Goal: Information Seeking & Learning: Learn about a topic

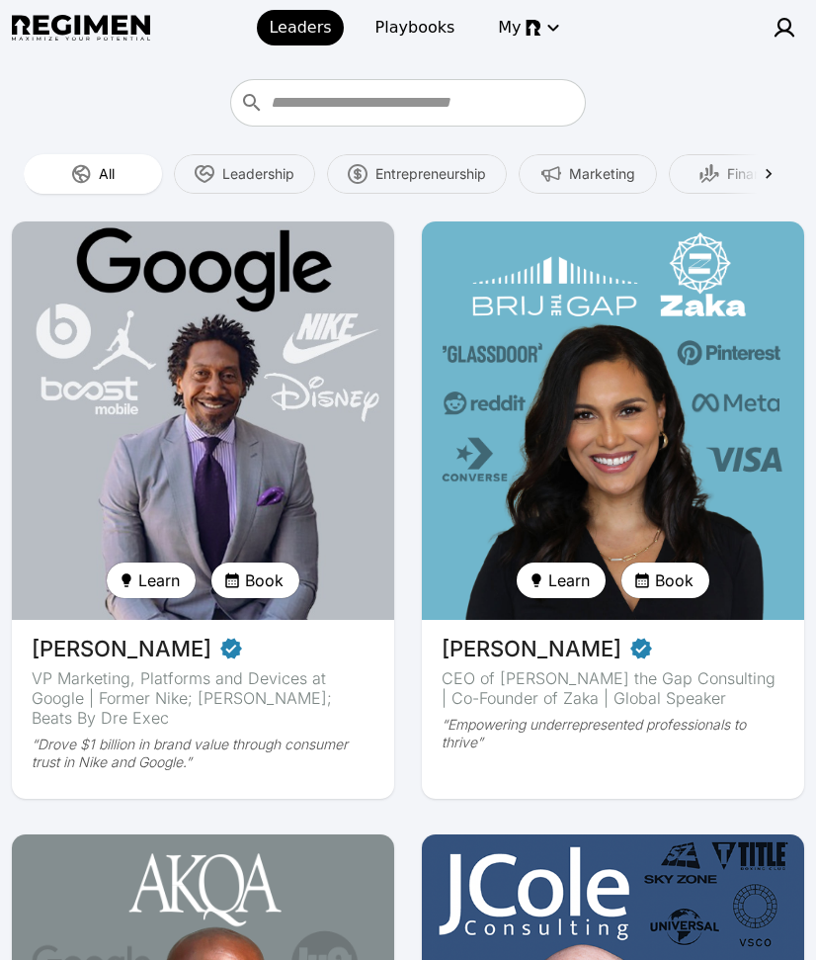
click at [204, 293] on img at bounding box center [203, 420] width 394 height 410
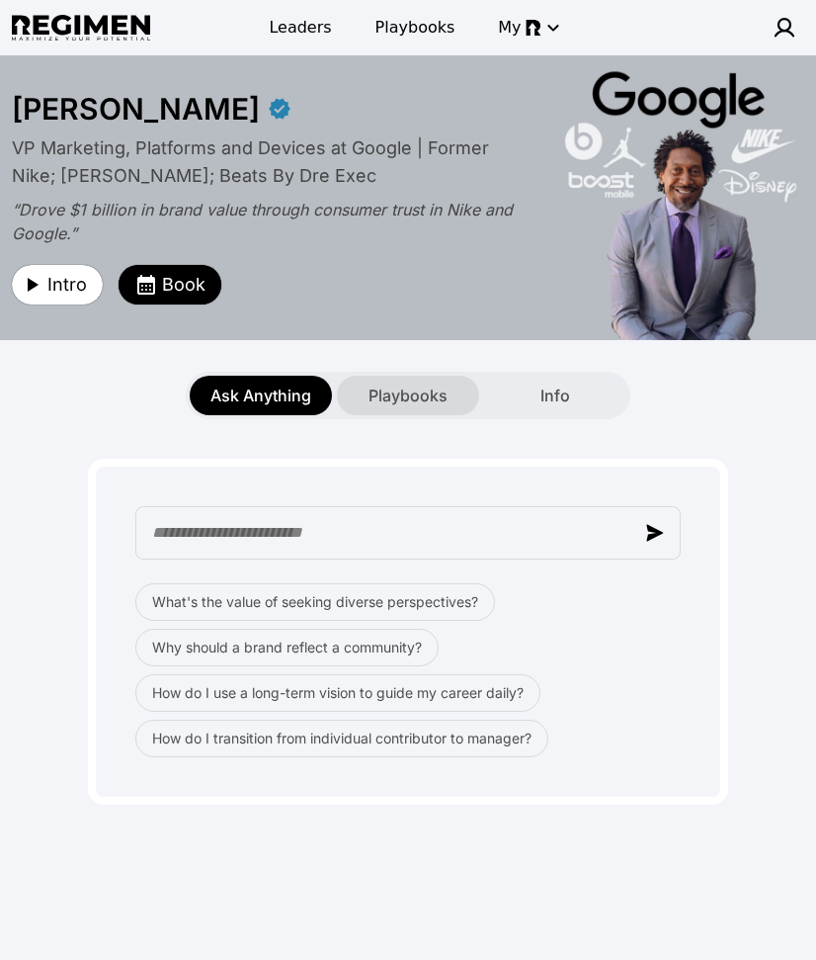
click at [406, 402] on span "Playbooks" at bounding box center [408, 395] width 79 height 24
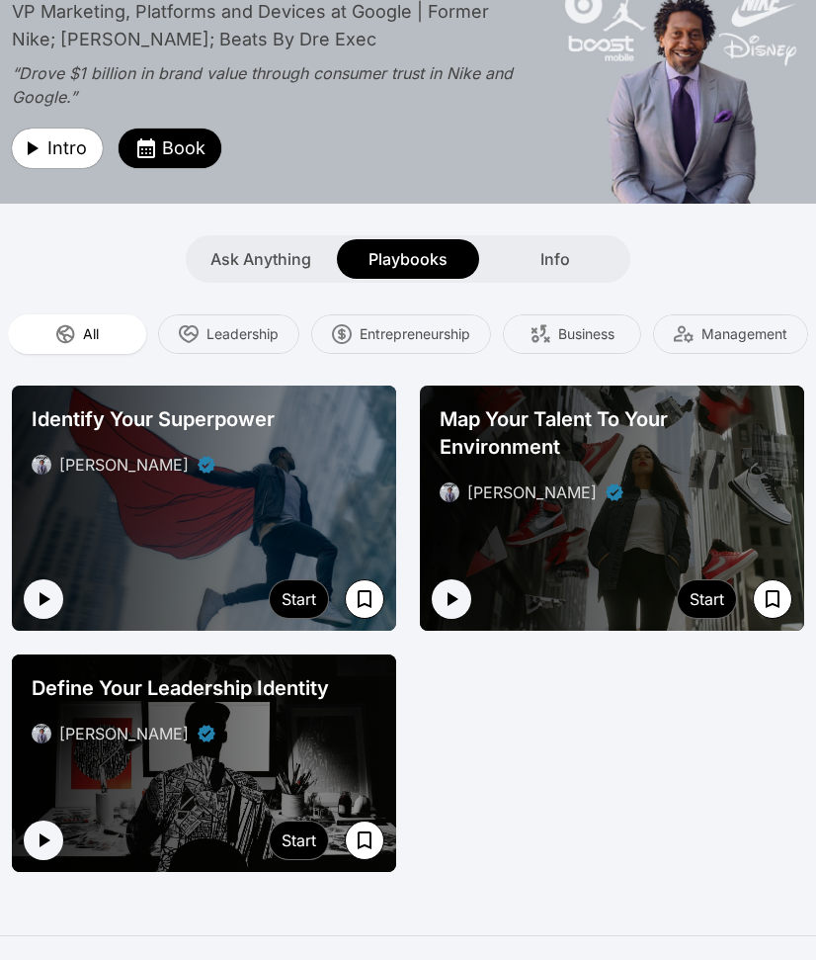
scroll to position [136, 0]
click at [251, 433] on div "Identify Your Superpower [PERSON_NAME]" at bounding box center [204, 440] width 361 height 87
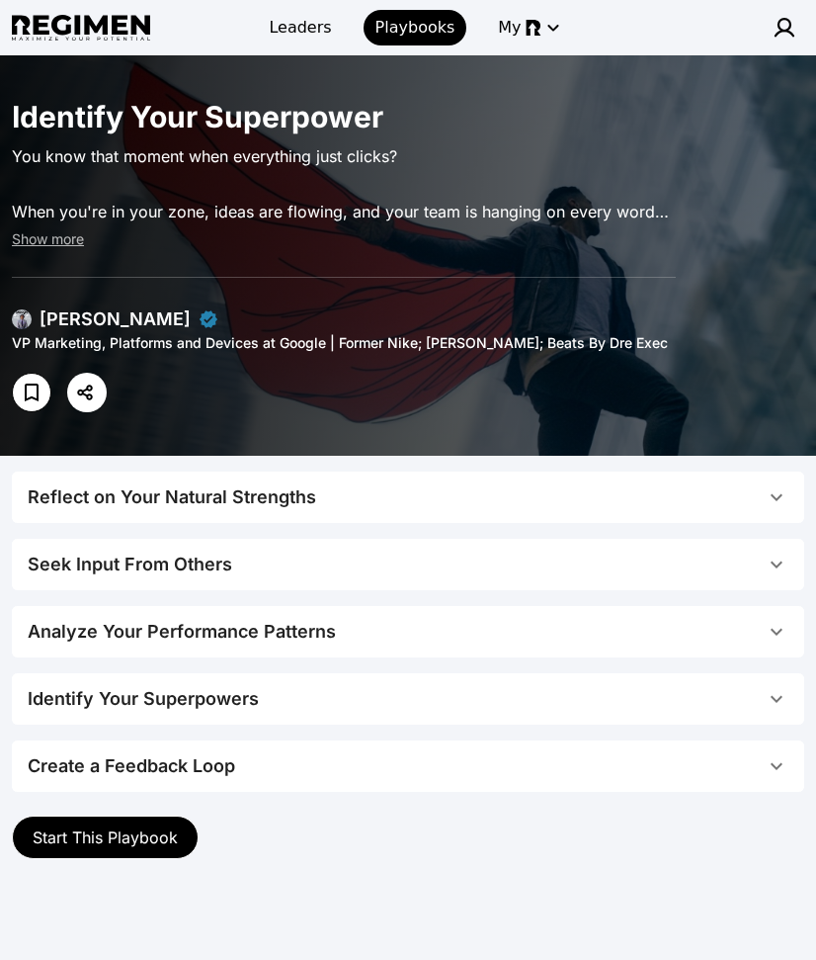
click at [142, 829] on span "Start This Playbook" at bounding box center [105, 837] width 145 height 20
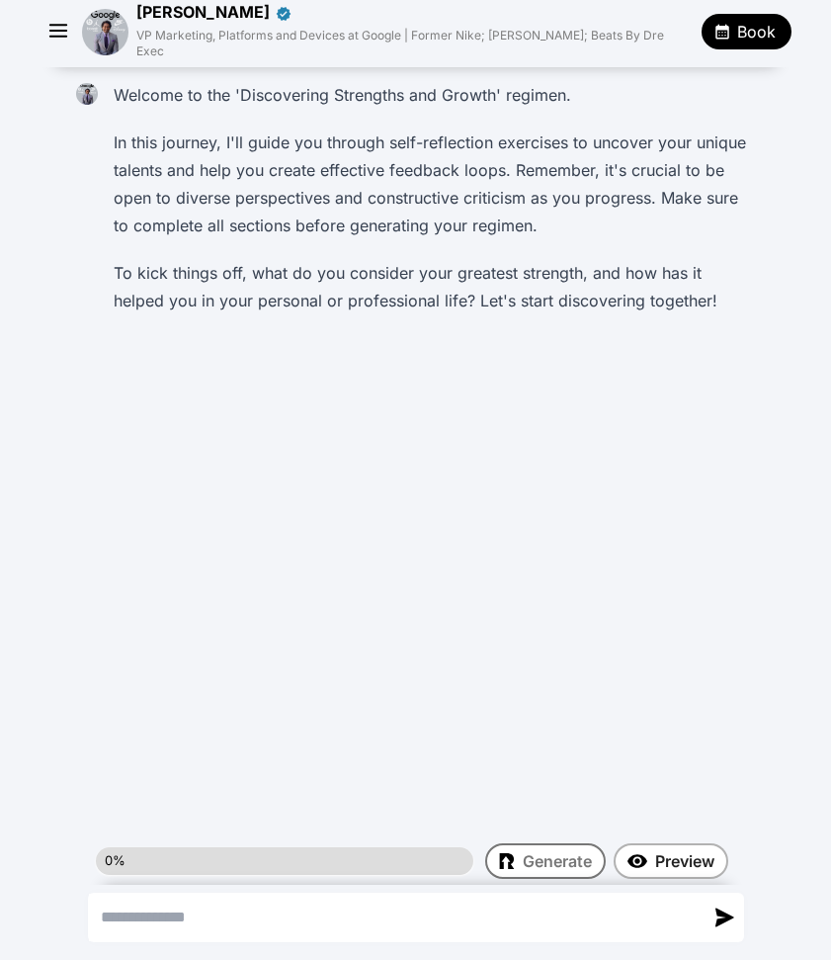
click at [64, 25] on icon "button" at bounding box center [59, 32] width 30 height 30
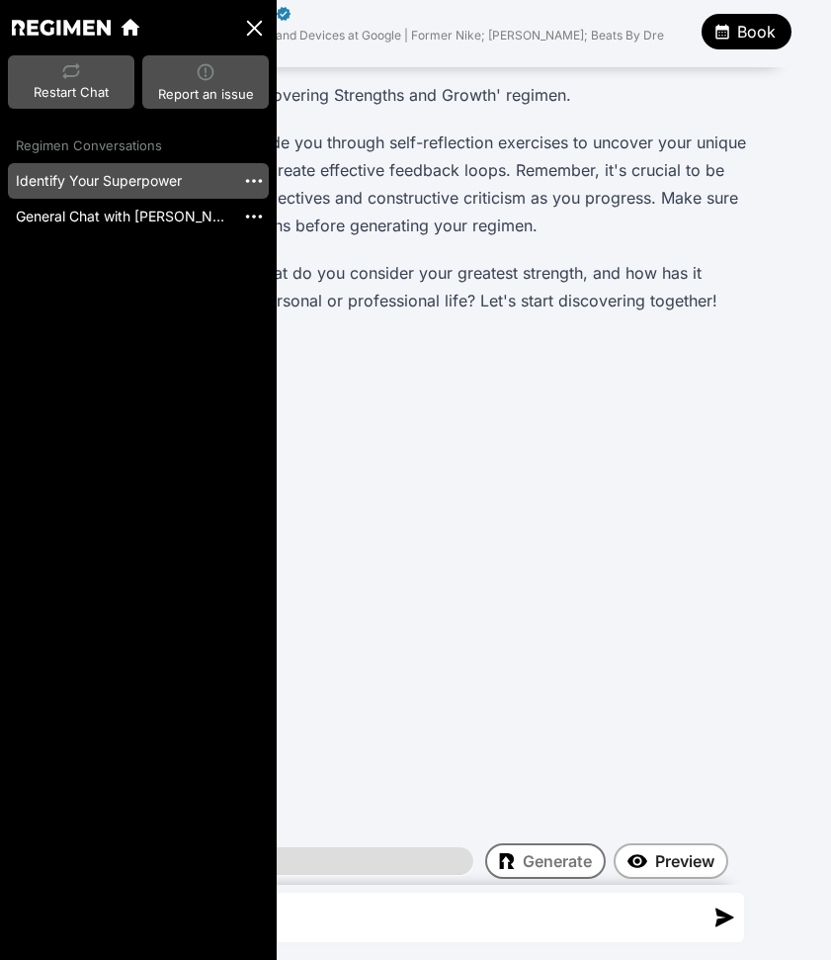
drag, startPoint x: 424, startPoint y: 468, endPoint x: 427, endPoint y: 457, distance: 12.2
click at [427, 462] on div "Welcome to the 'Discovering Strengths and Growth' regimen. In this journey, I'l…" at bounding box center [415, 471] width 831 height 809
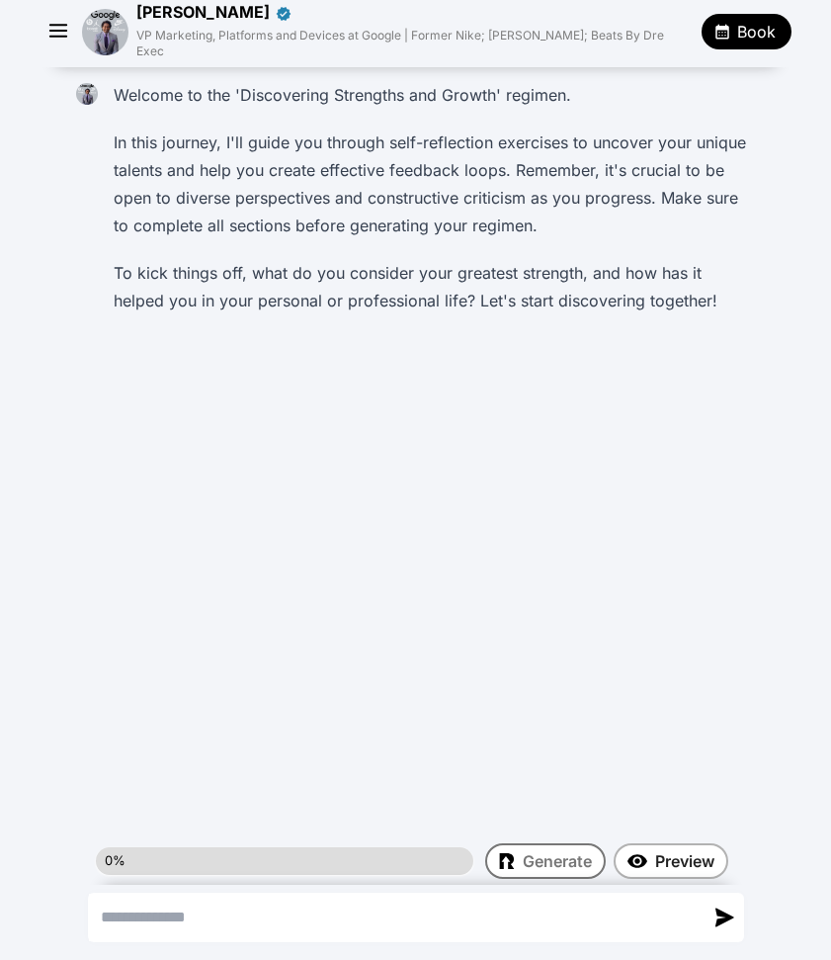
click at [55, 24] on icon "button" at bounding box center [59, 32] width 30 height 30
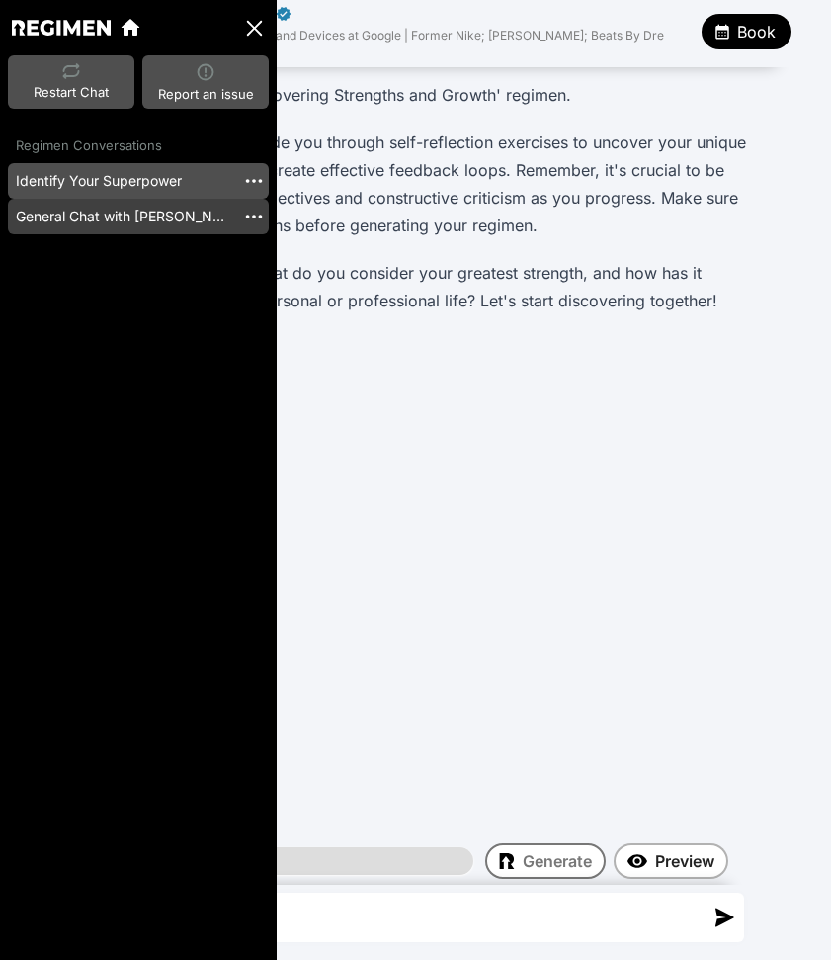
click at [87, 221] on link "General Chat with [PERSON_NAME] [20250828_192513]" at bounding box center [121, 217] width 227 height 36
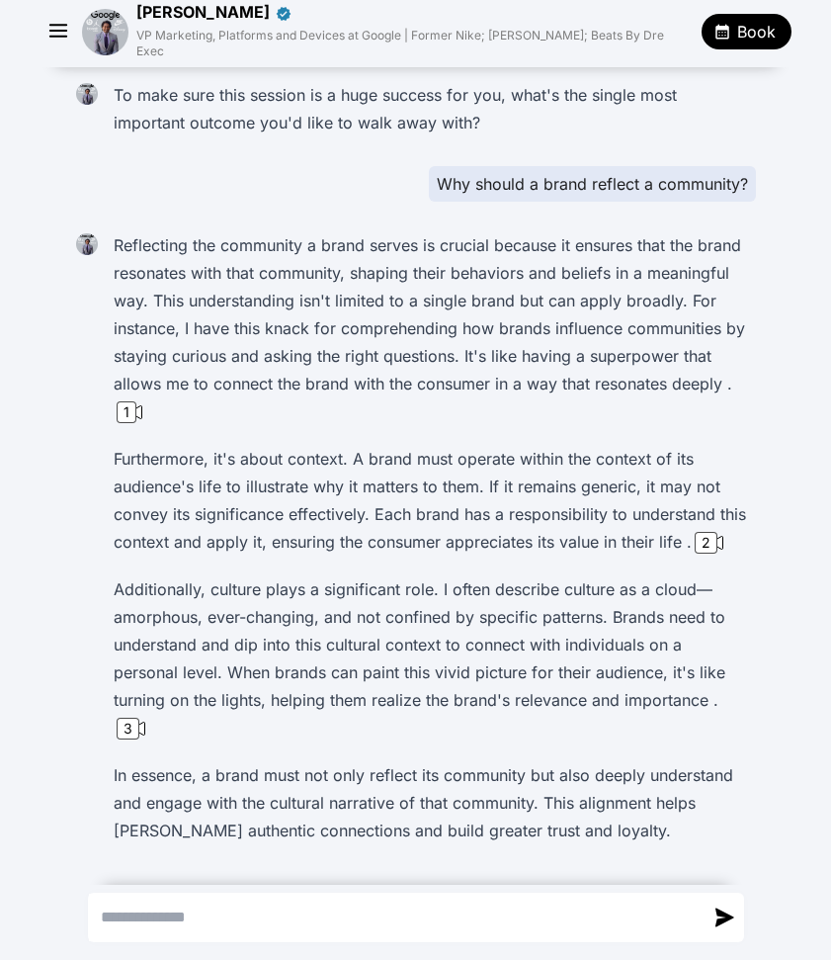
scroll to position [23, 0]
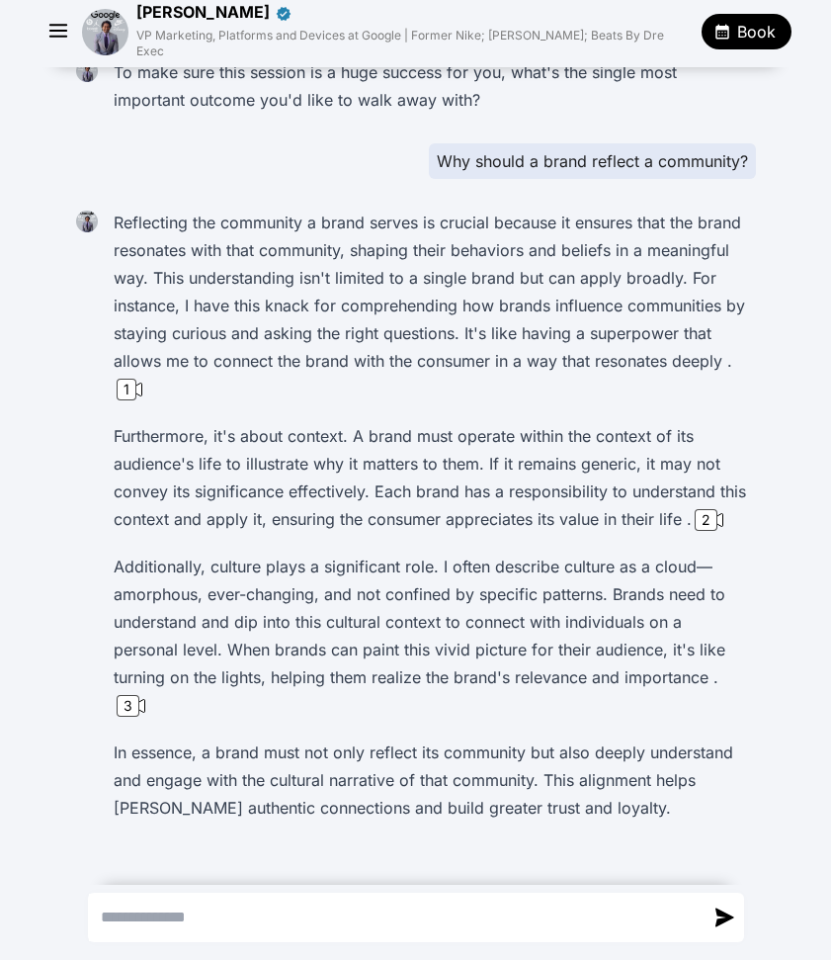
click at [56, 26] on icon "button" at bounding box center [59, 32] width 30 height 30
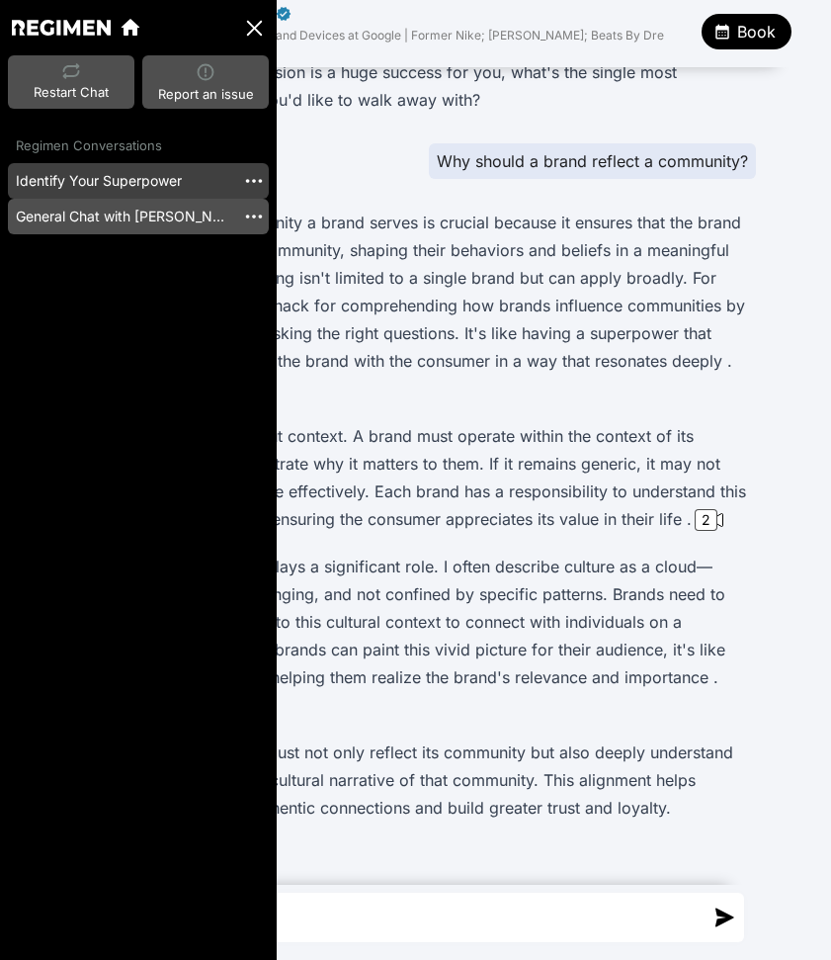
click at [140, 181] on link "Identify Your Superpower" at bounding box center [121, 181] width 227 height 36
